Goal: Information Seeking & Learning: Learn about a topic

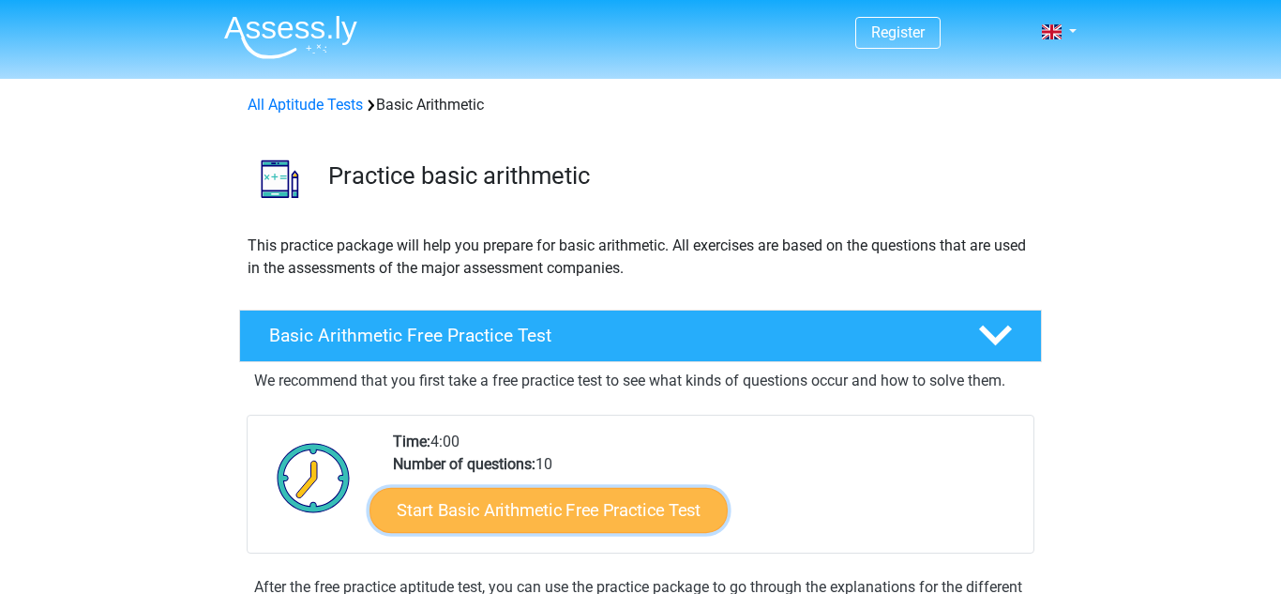
click at [499, 530] on link "Start Basic Arithmetic Free Practice Test" at bounding box center [548, 509] width 358 height 45
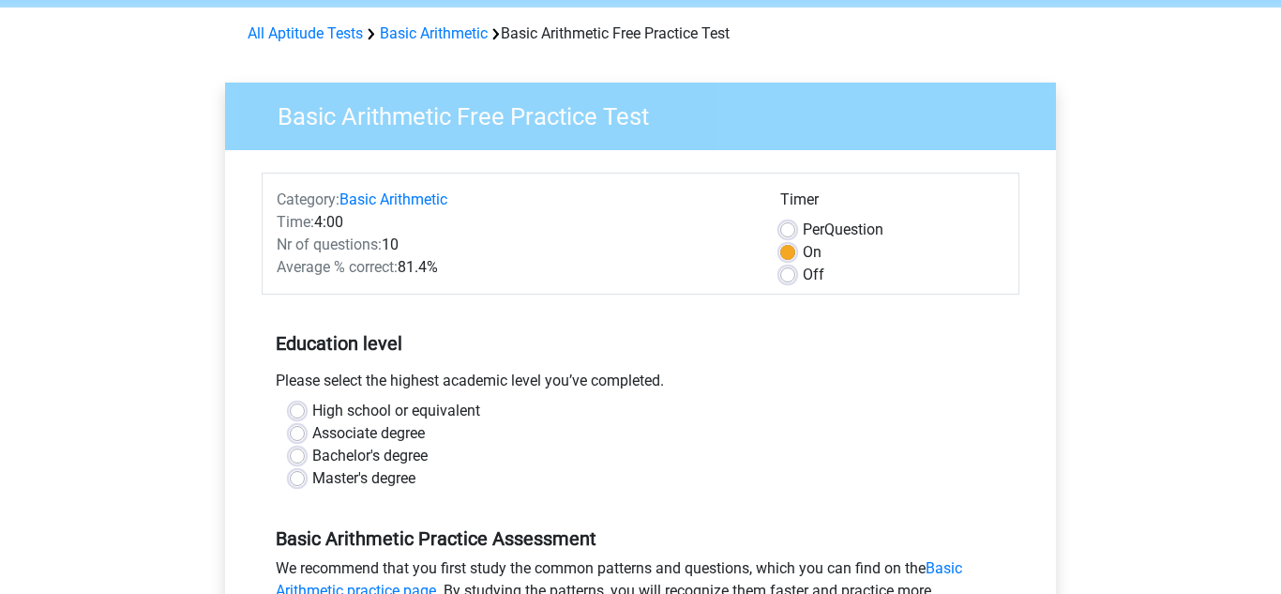
scroll to position [77, 0]
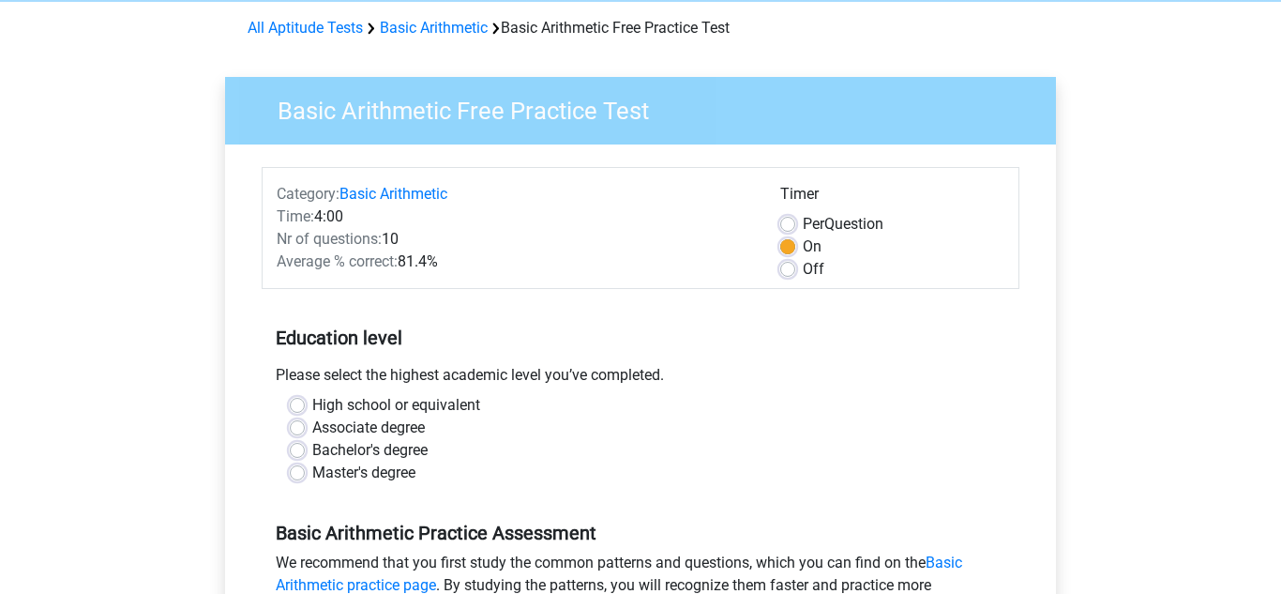
click at [415, 450] on label "Bachelor's degree" at bounding box center [369, 450] width 115 height 23
click at [305, 450] on input "Bachelor's degree" at bounding box center [297, 448] width 15 height 19
radio input "true"
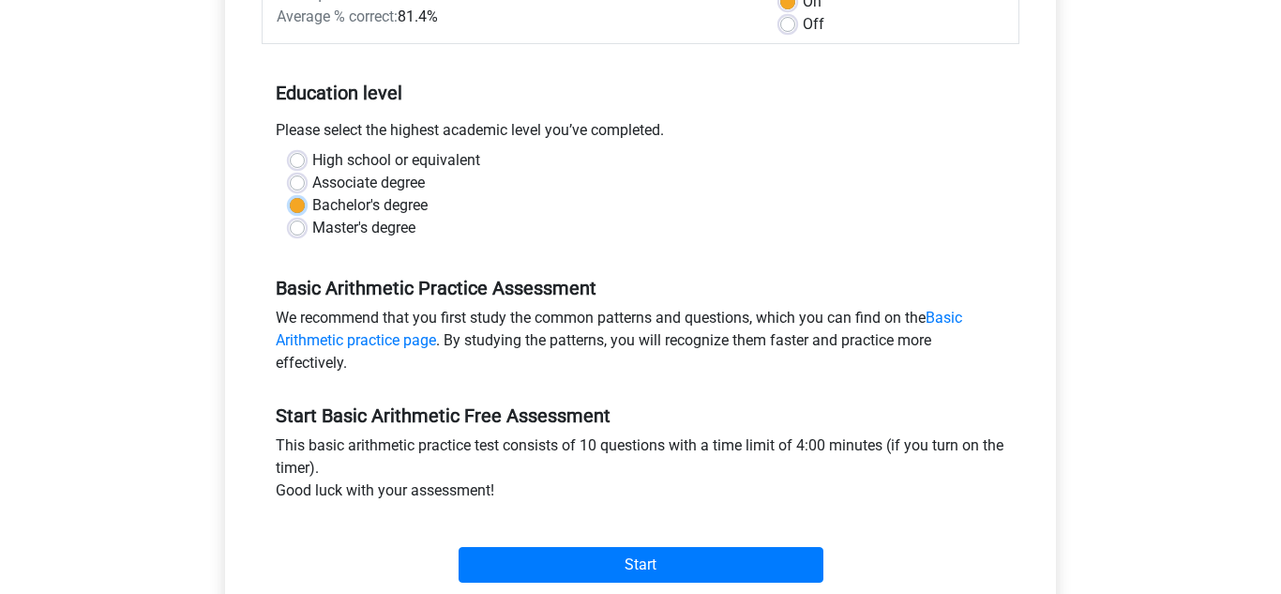
scroll to position [352, 0]
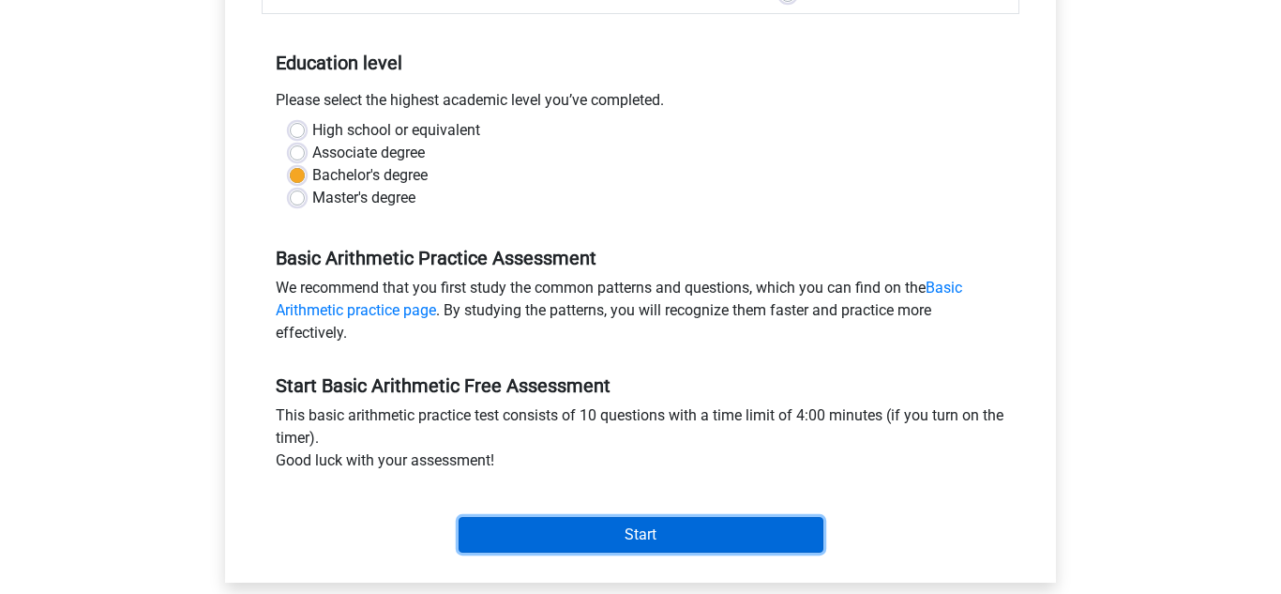
click at [616, 534] on input "Start" at bounding box center [641, 535] width 365 height 36
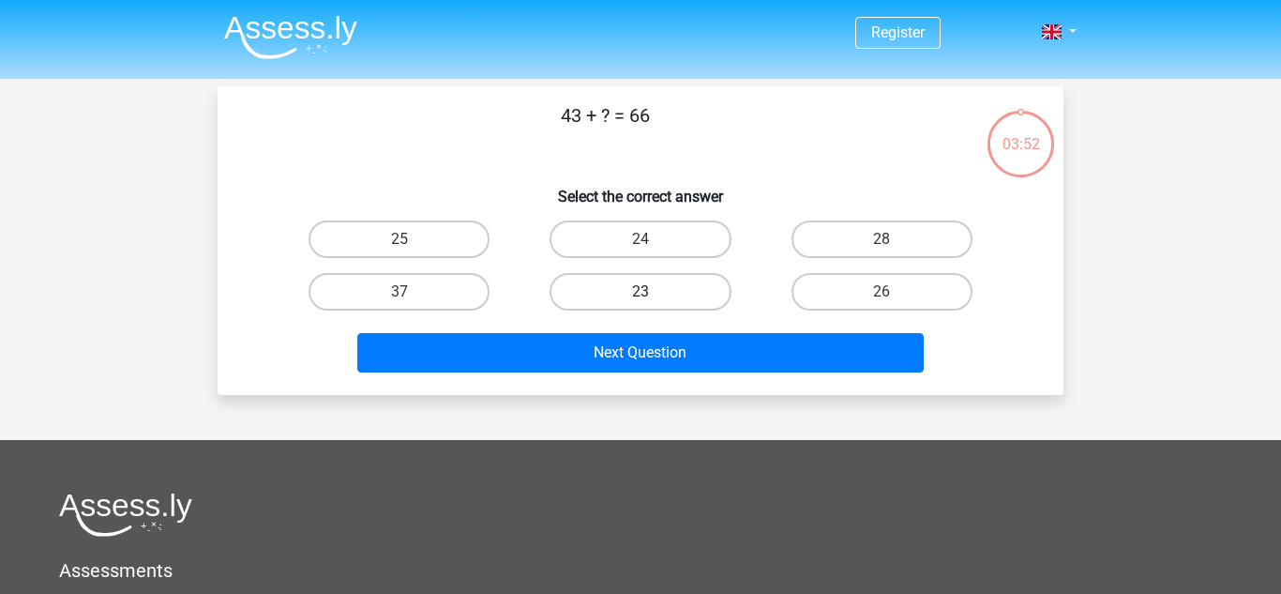
click at [661, 294] on label "23" at bounding box center [639, 292] width 181 height 38
click at [653, 294] on input "23" at bounding box center [646, 298] width 12 height 12
radio input "true"
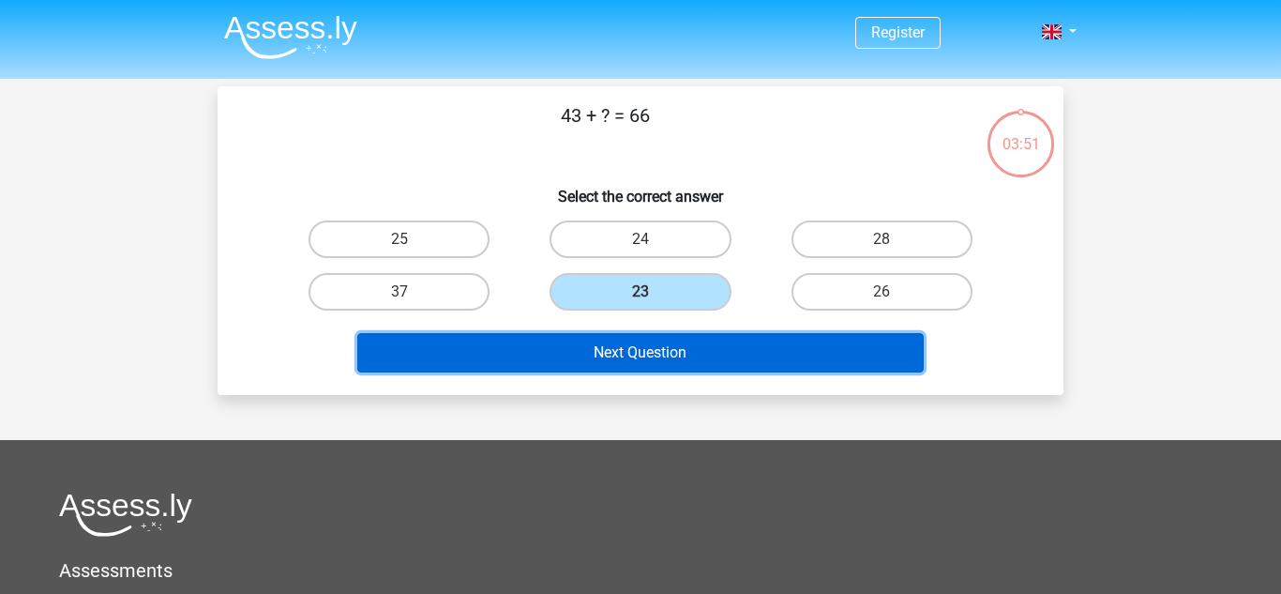
click at [652, 352] on button "Next Question" at bounding box center [640, 352] width 567 height 39
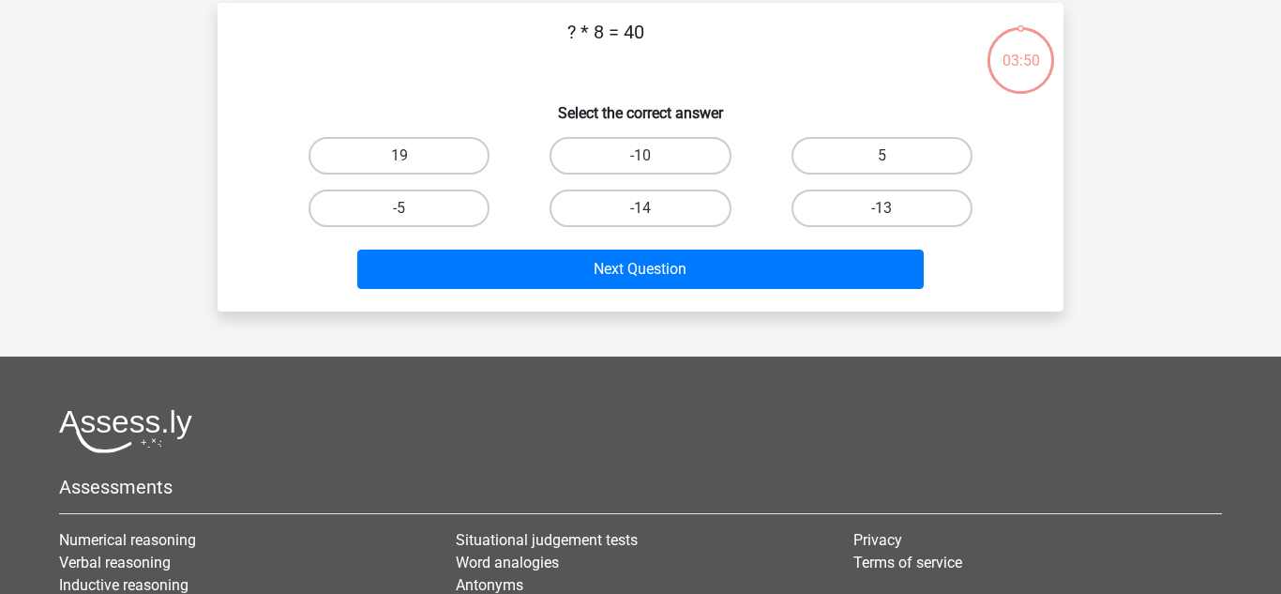
scroll to position [86, 0]
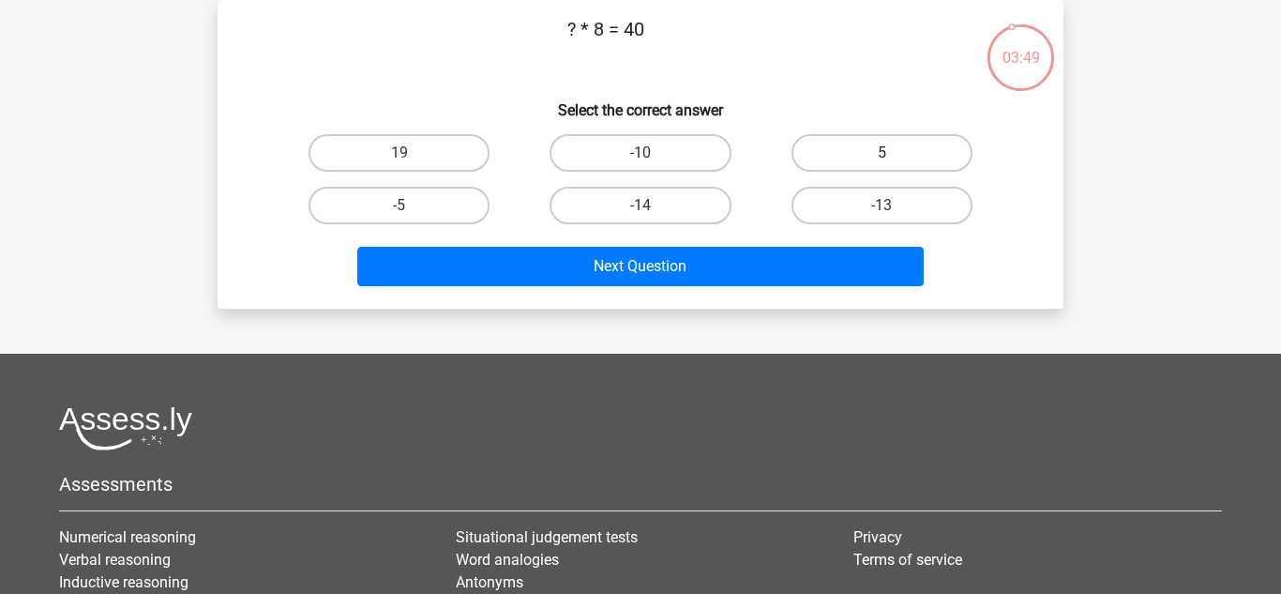
click at [853, 146] on label "5" at bounding box center [881, 153] width 181 height 38
click at [881, 153] on input "5" at bounding box center [887, 159] width 12 height 12
radio input "true"
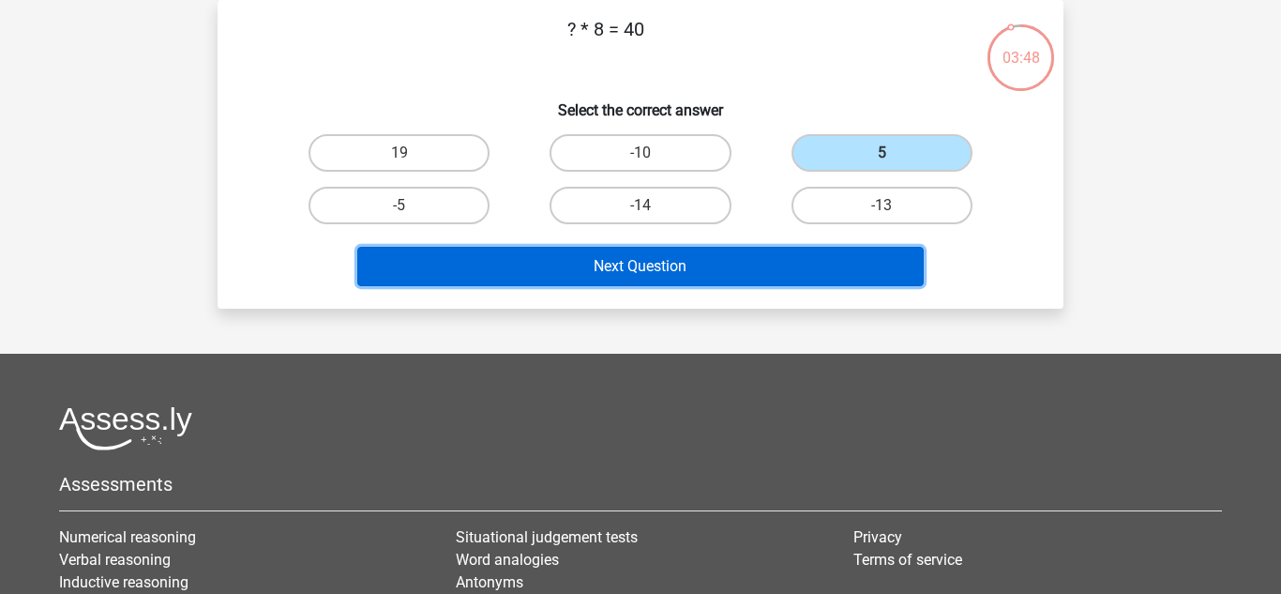
click at [742, 266] on button "Next Question" at bounding box center [640, 266] width 567 height 39
